Goal: Find specific page/section: Find specific page/section

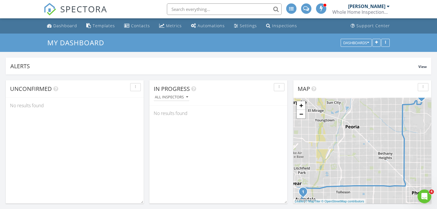
scroll to position [759, 444]
click at [62, 58] on div "Alerts View" at bounding box center [219, 66] width 426 height 17
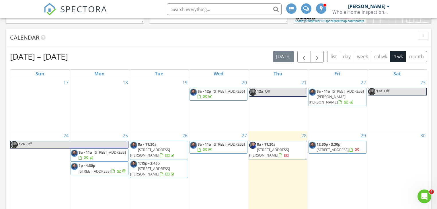
scroll to position [321, 0]
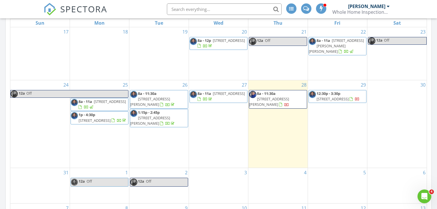
click at [193, 8] on input "text" at bounding box center [224, 8] width 115 height 11
paste input "[PERSON_NAME]"
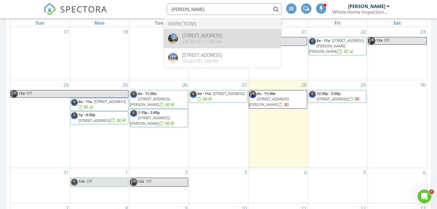
type input "[PERSON_NAME]"
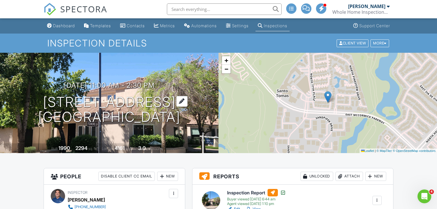
click at [117, 101] on h1 "7791 E Foxmore Ln Scottsdale, AZ 85258" at bounding box center [109, 110] width 142 height 30
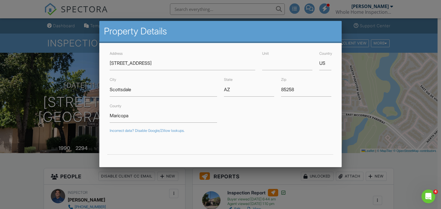
drag, startPoint x: 21, startPoint y: 181, endPoint x: 158, endPoint y: 5, distance: 223.5
click at [22, 176] on div at bounding box center [220, 101] width 441 height 261
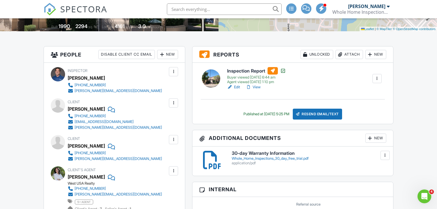
scroll to position [23, 0]
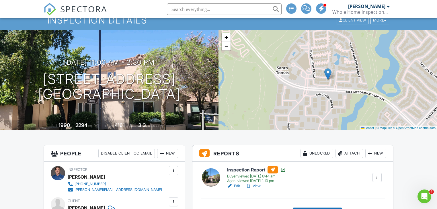
click at [257, 187] on link "View" at bounding box center [253, 186] width 15 height 6
